Goal: Transaction & Acquisition: Subscribe to service/newsletter

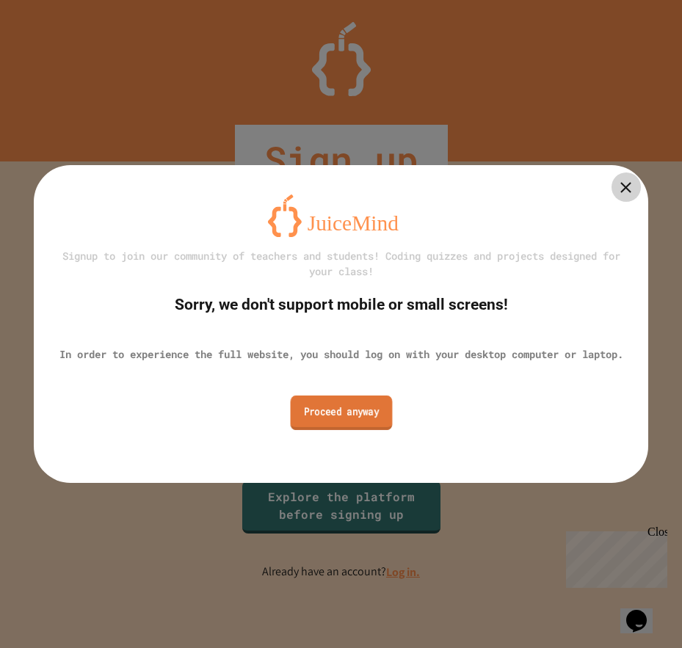
click at [318, 407] on link "Proceed anyway" at bounding box center [341, 412] width 102 height 35
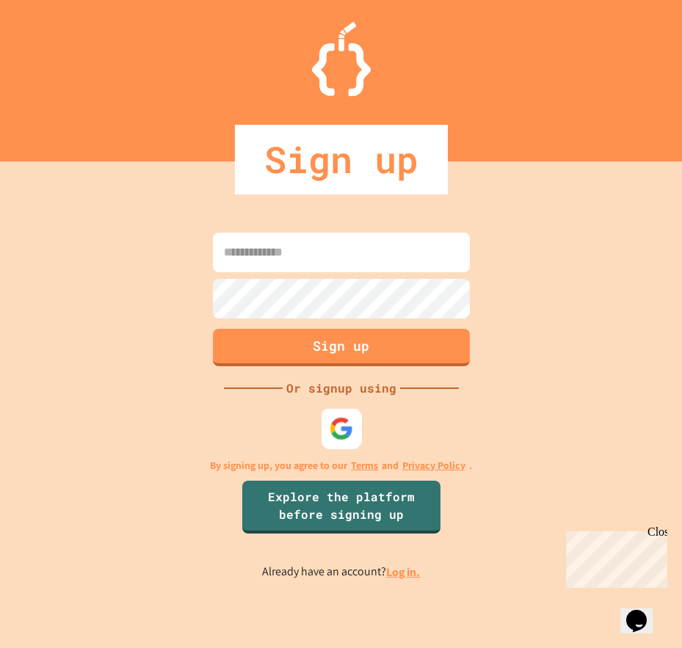
click at [344, 420] on img at bounding box center [341, 428] width 24 height 24
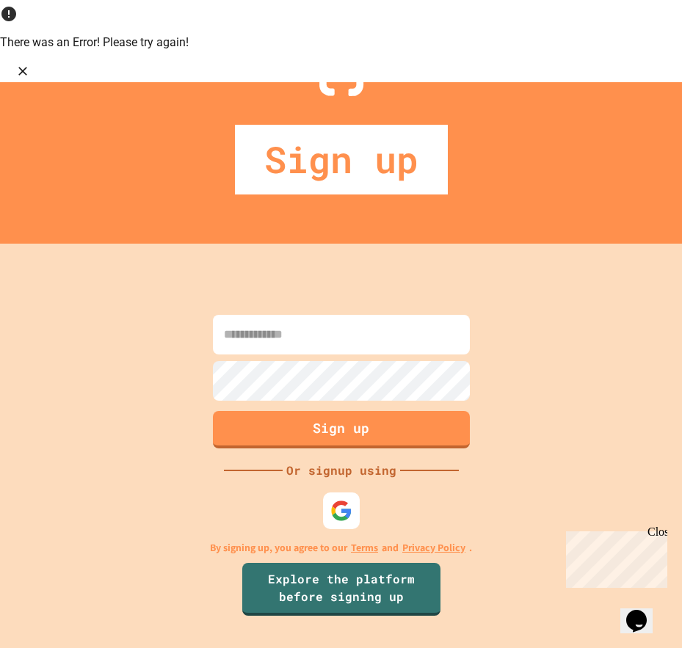
click at [326, 315] on input at bounding box center [341, 335] width 257 height 40
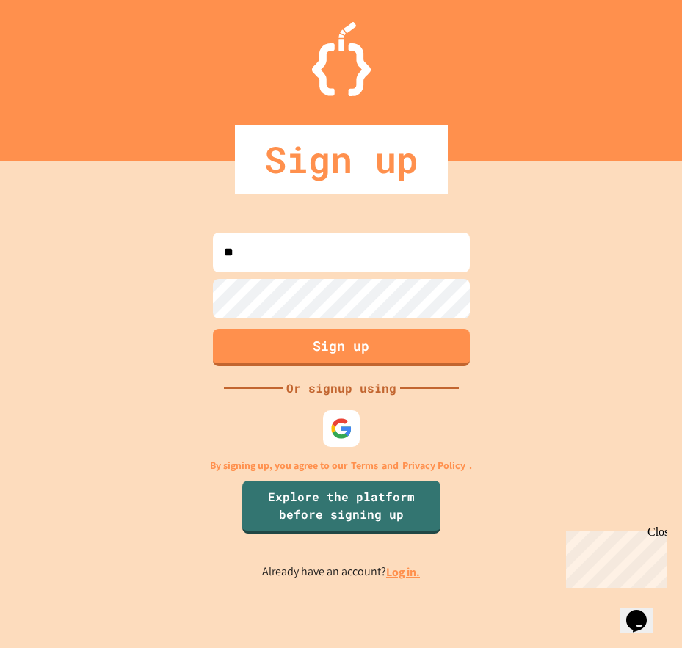
type input "*"
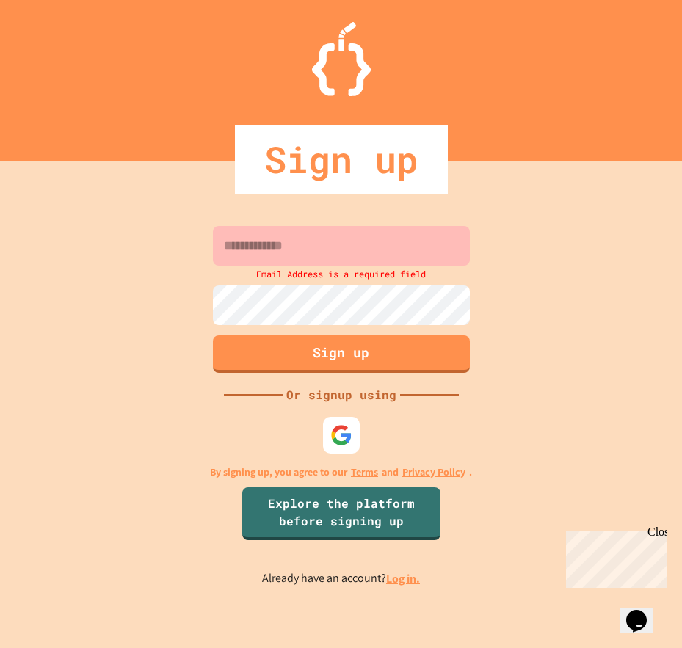
click at [397, 572] on link "Log in." at bounding box center [403, 578] width 34 height 15
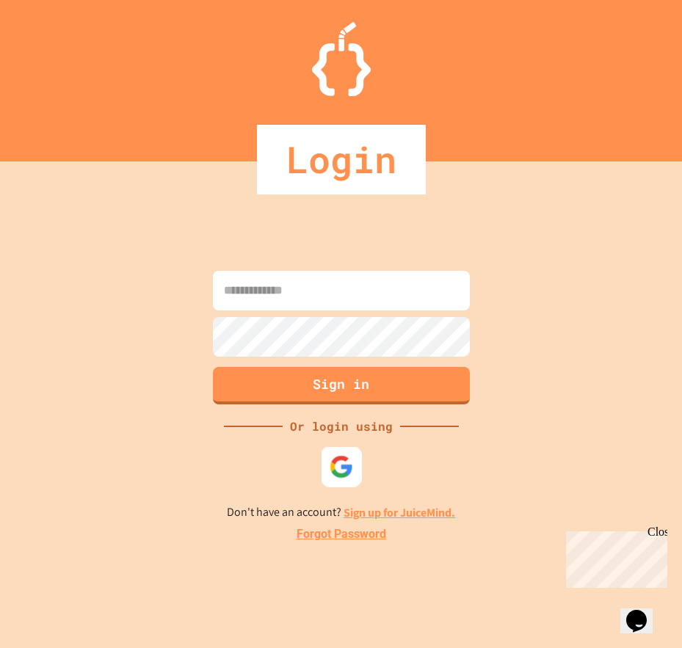
click at [337, 481] on div at bounding box center [341, 466] width 40 height 40
